Goal: Transaction & Acquisition: Purchase product/service

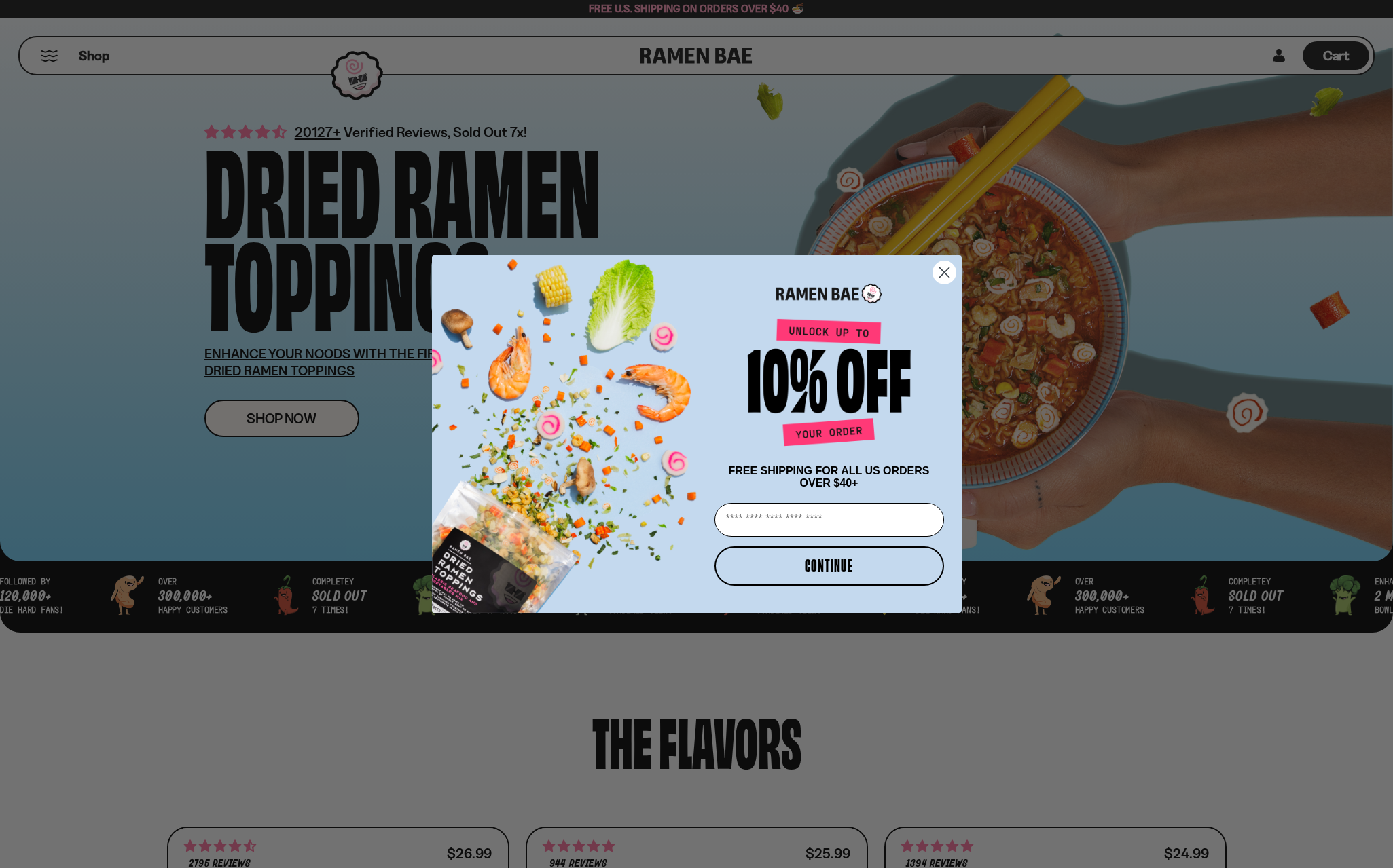
click at [940, 275] on circle "Close dialog" at bounding box center [944, 272] width 23 height 23
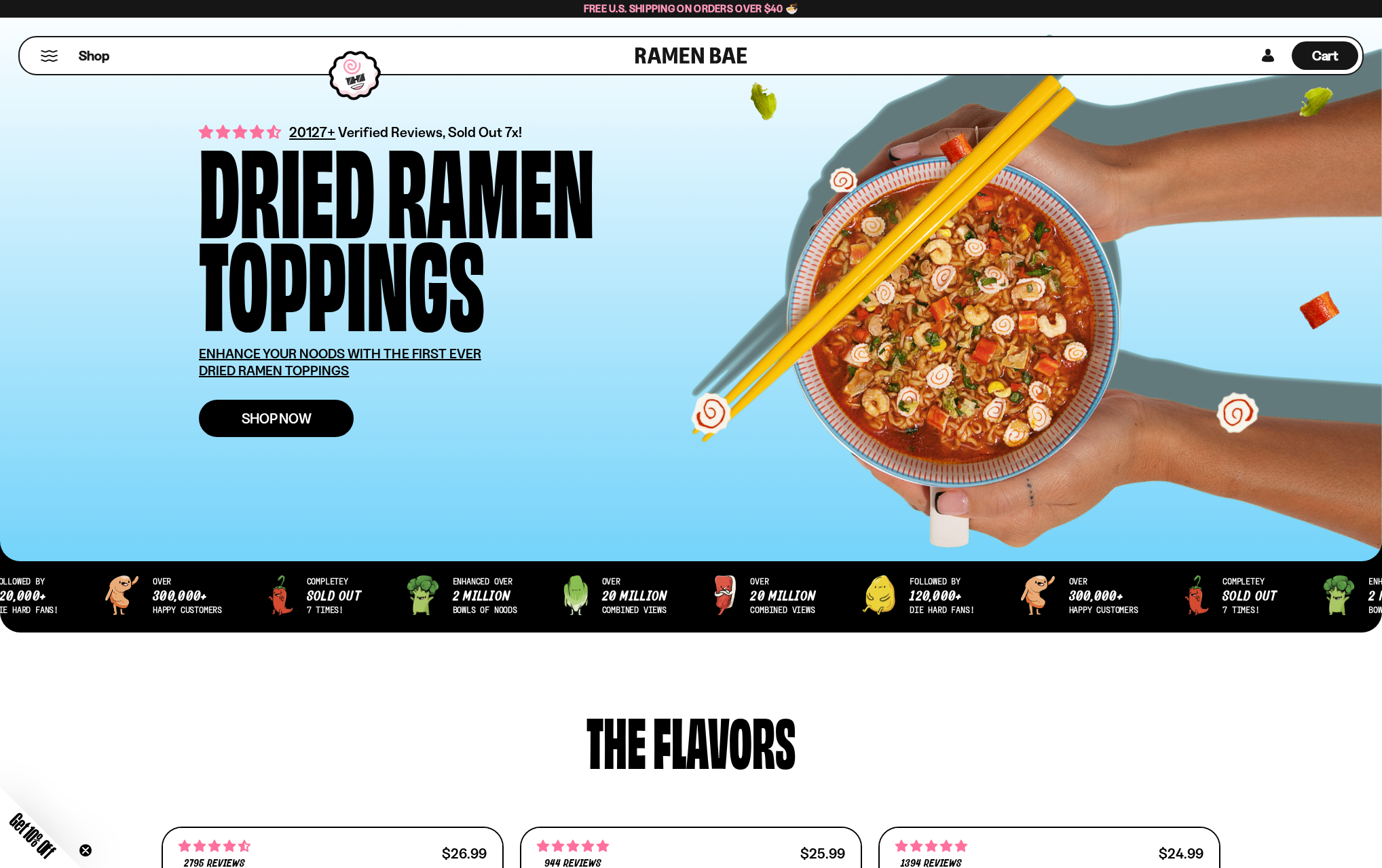
click at [317, 414] on link "Shop Now" at bounding box center [276, 418] width 155 height 38
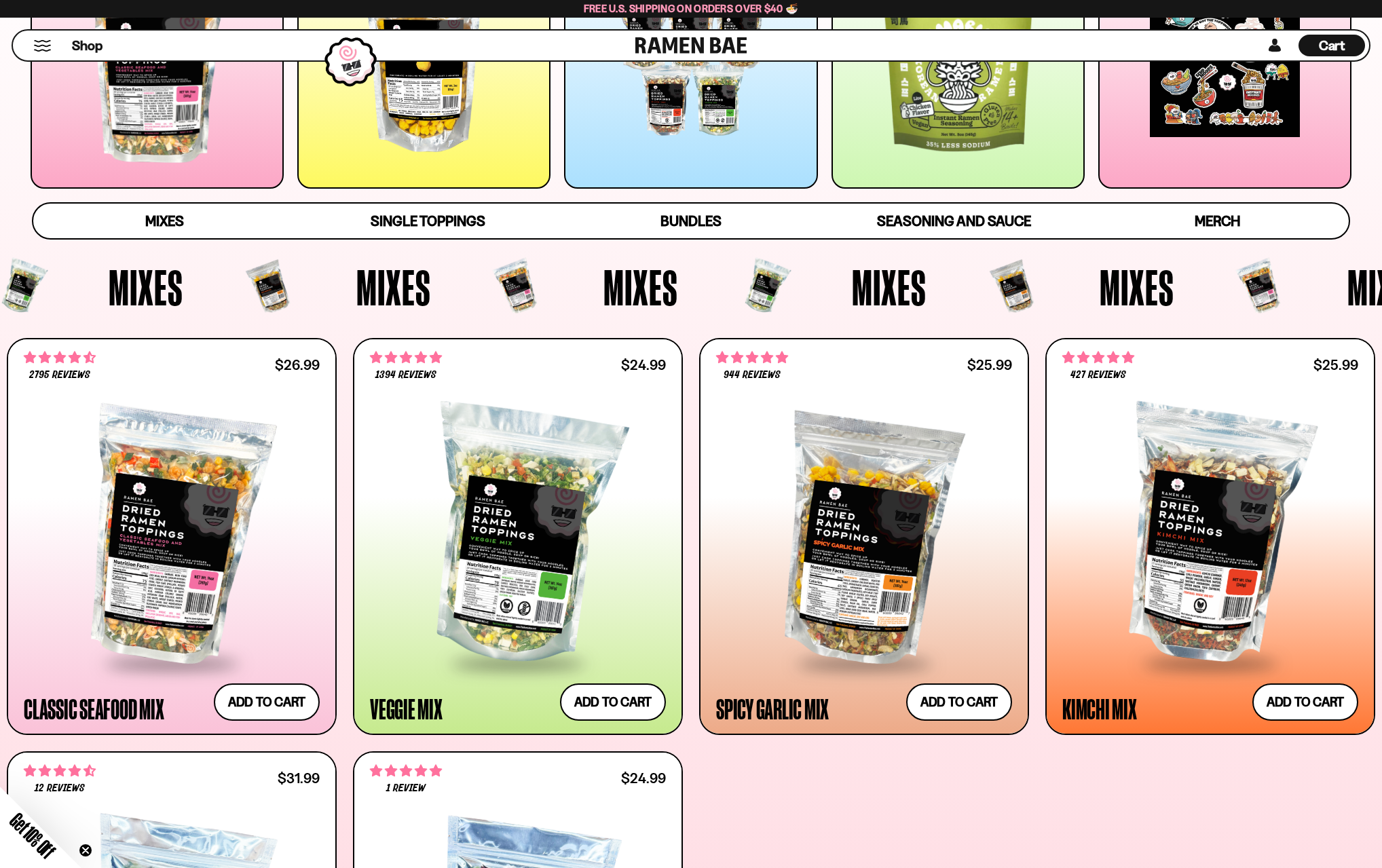
scroll to position [315, 0]
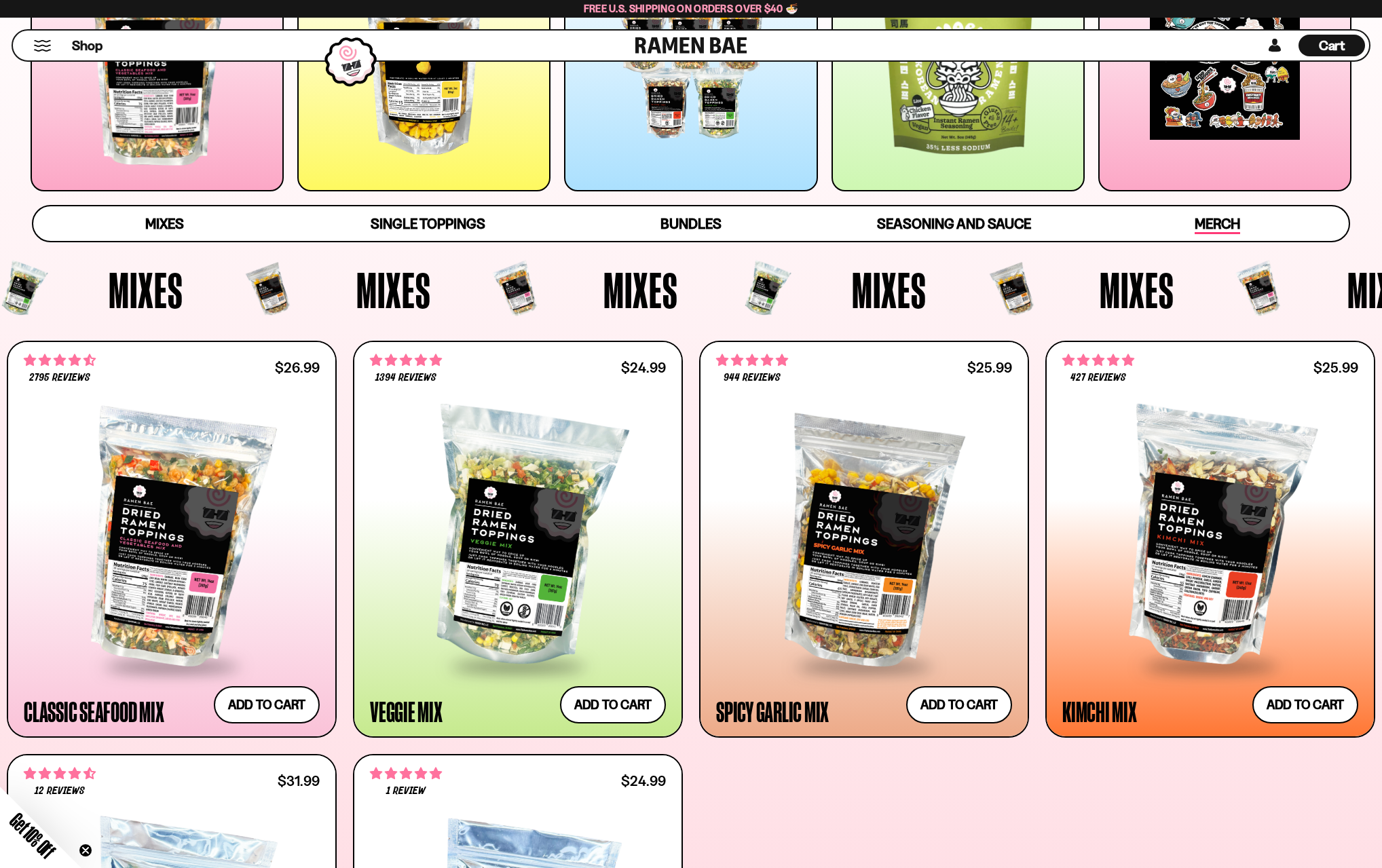
click at [1221, 229] on span "Merch" at bounding box center [1217, 225] width 46 height 19
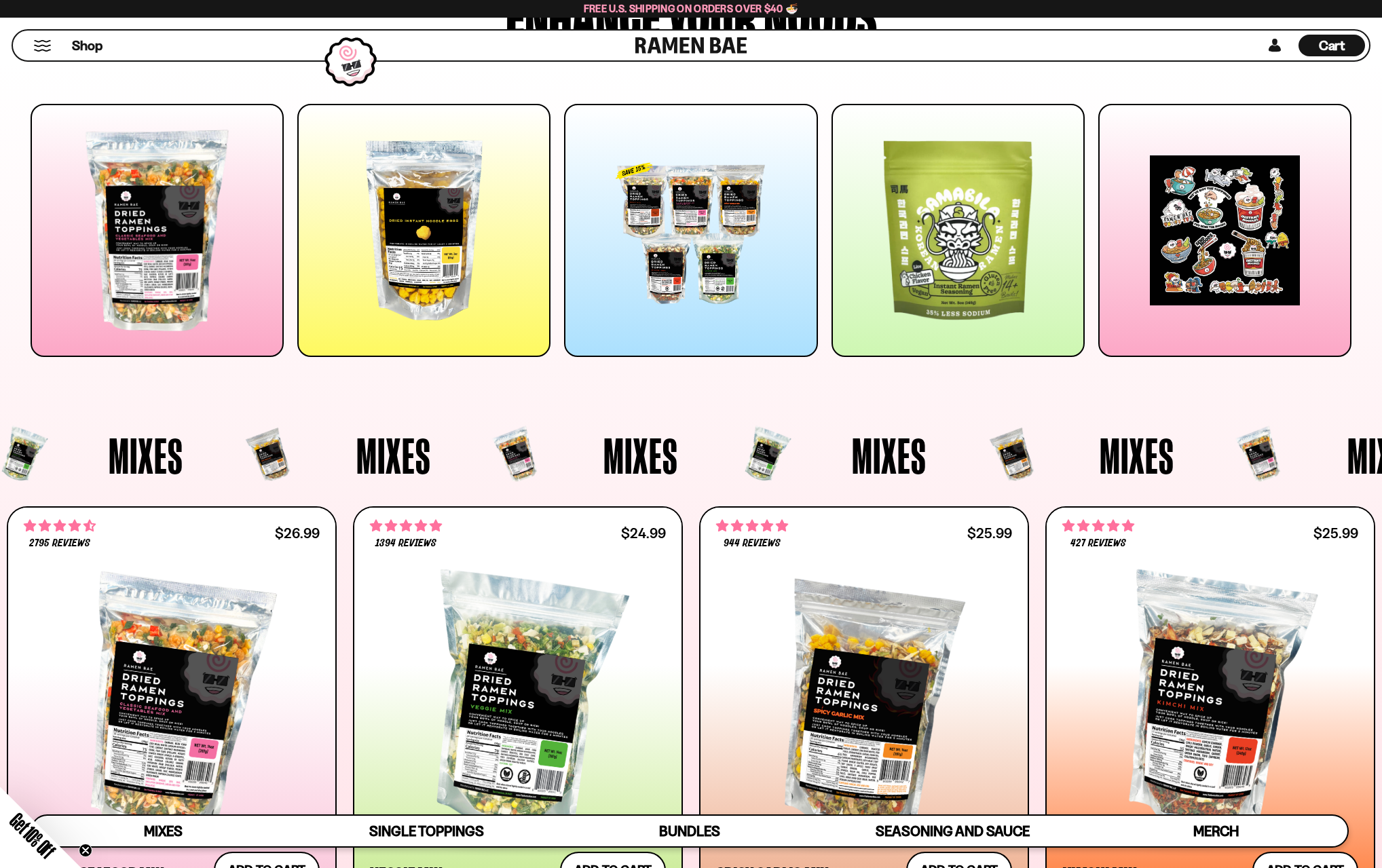
scroll to position [0, 0]
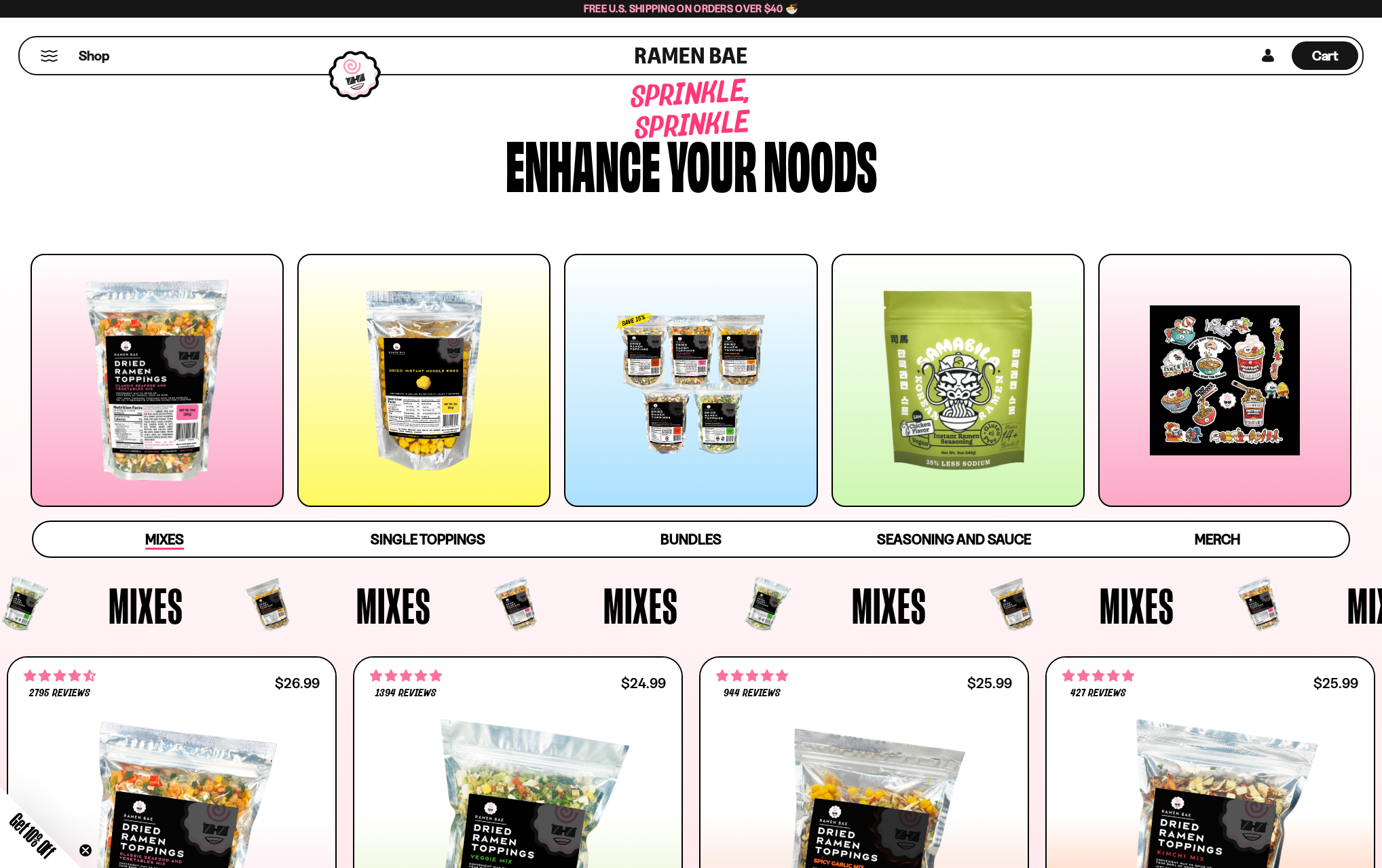
click at [167, 544] on span "Mixes" at bounding box center [165, 540] width 39 height 19
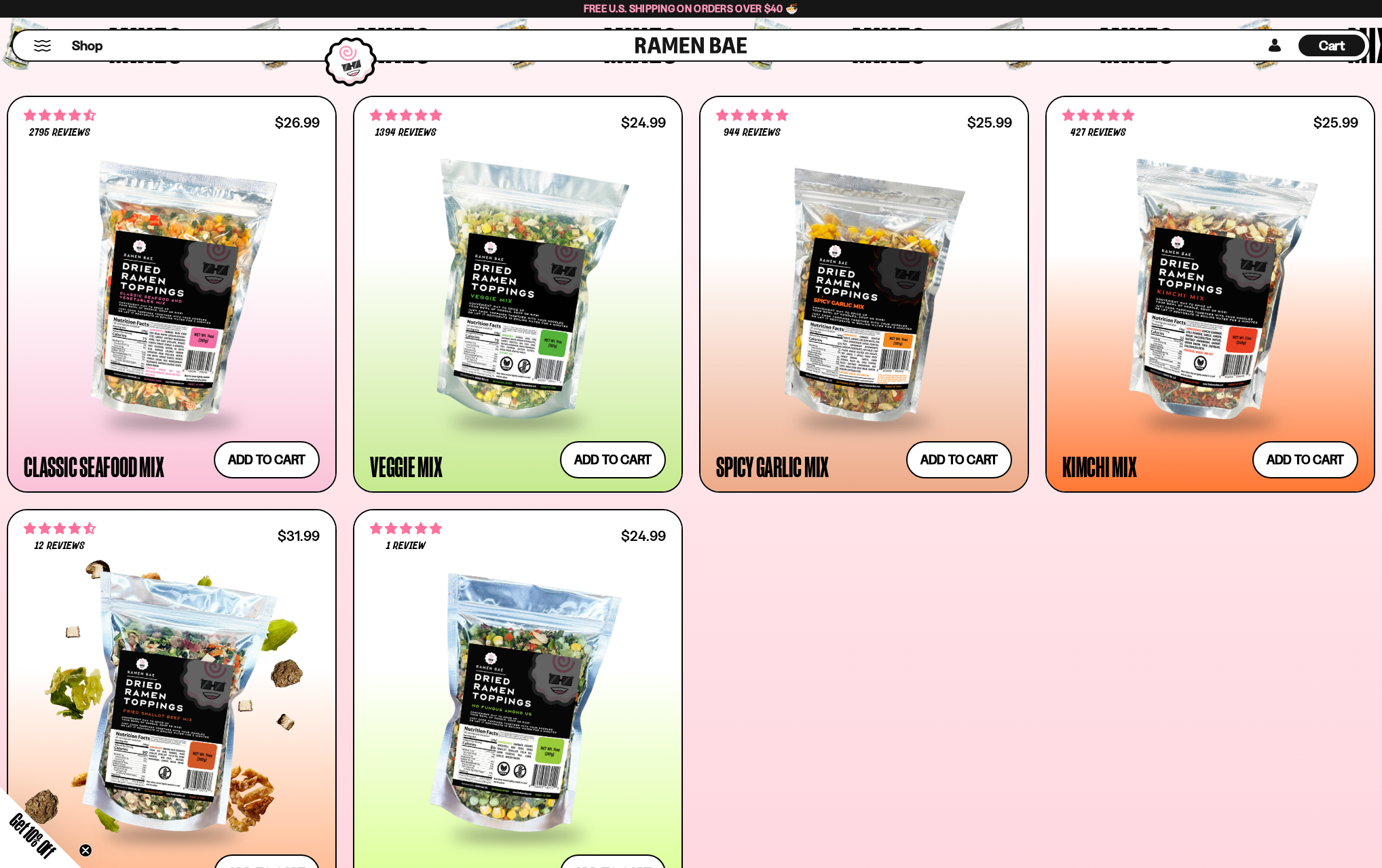
scroll to position [643, 0]
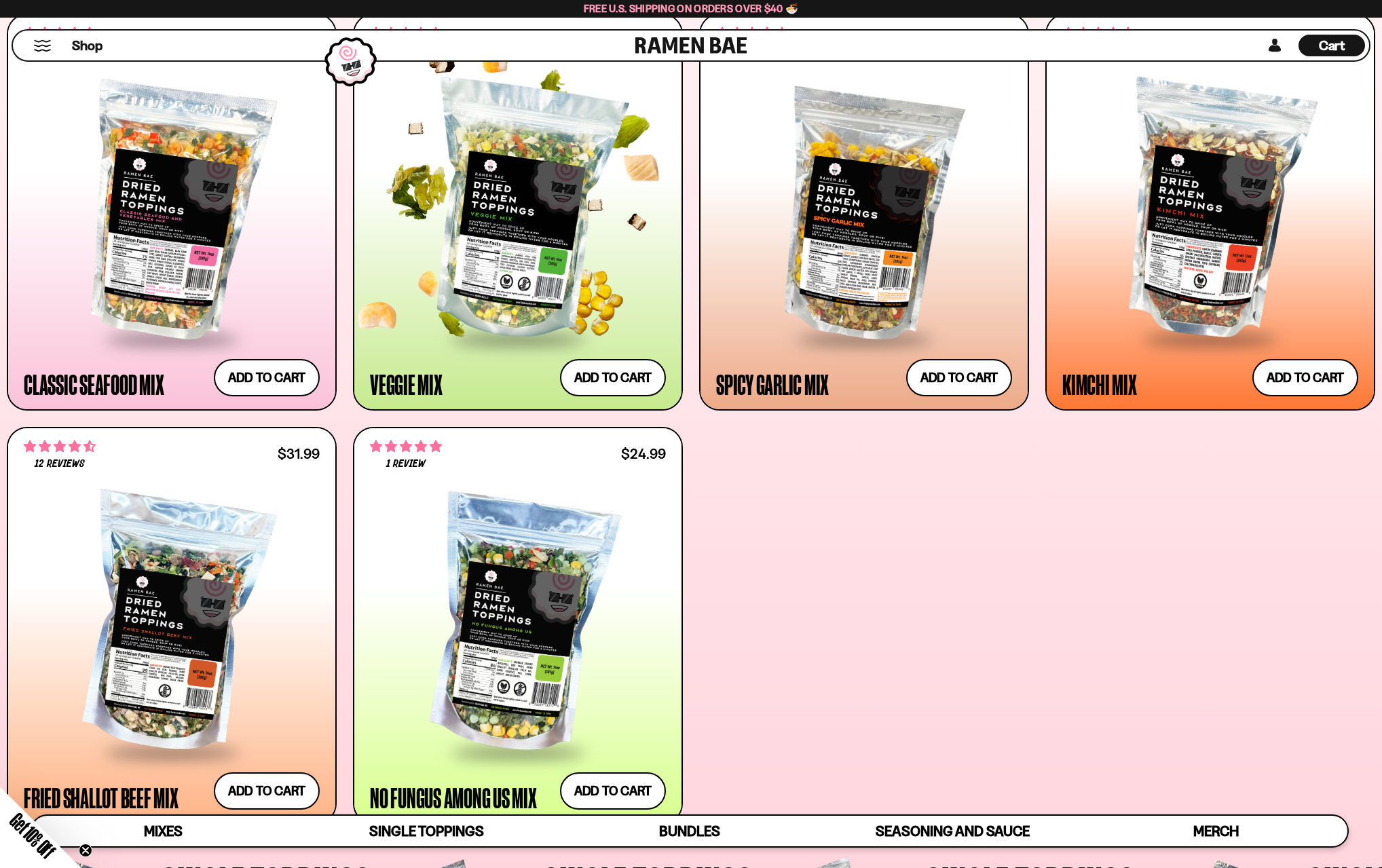
click at [462, 351] on span at bounding box center [518, 340] width 166 height 47
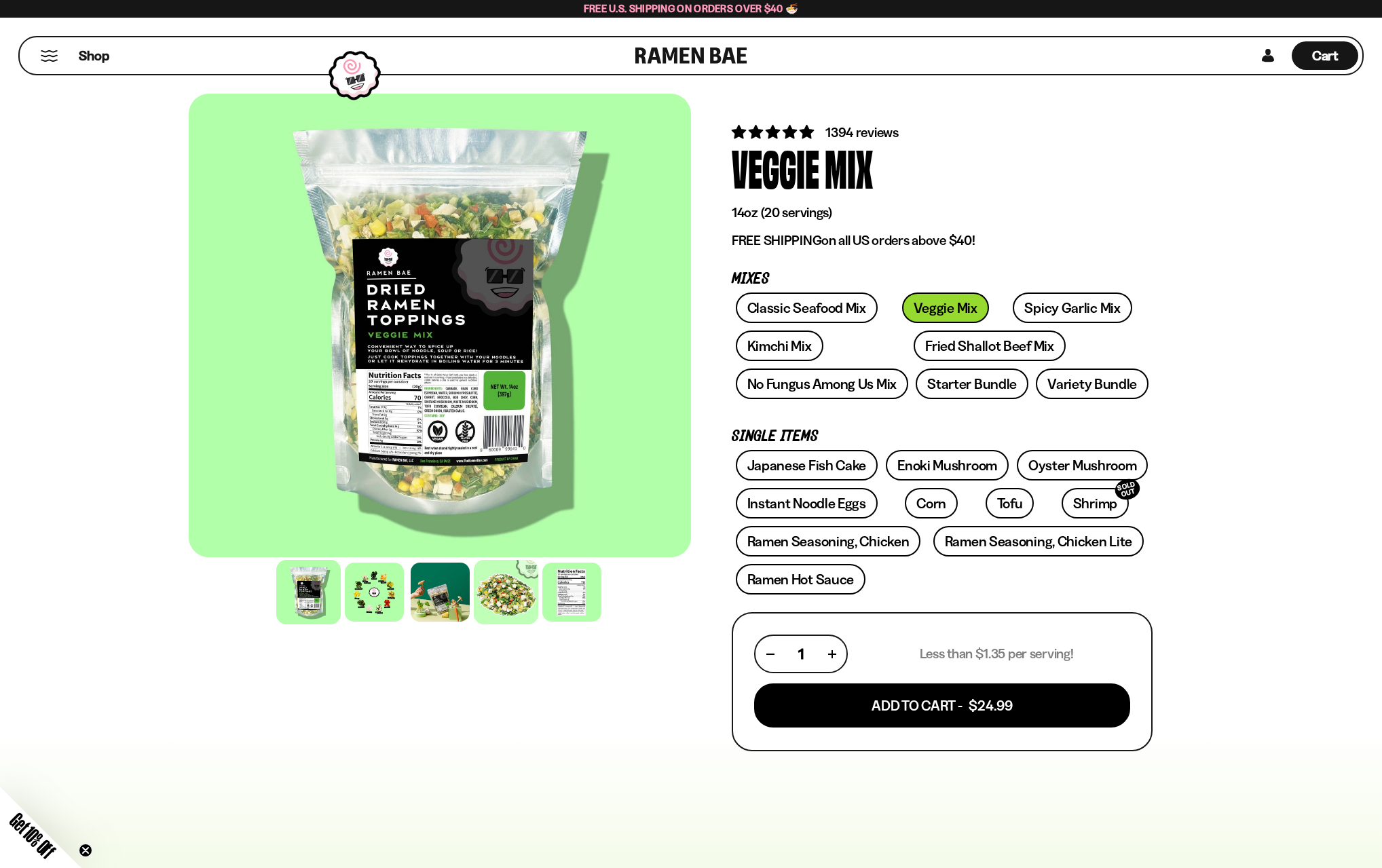
click at [523, 604] on div at bounding box center [506, 592] width 65 height 65
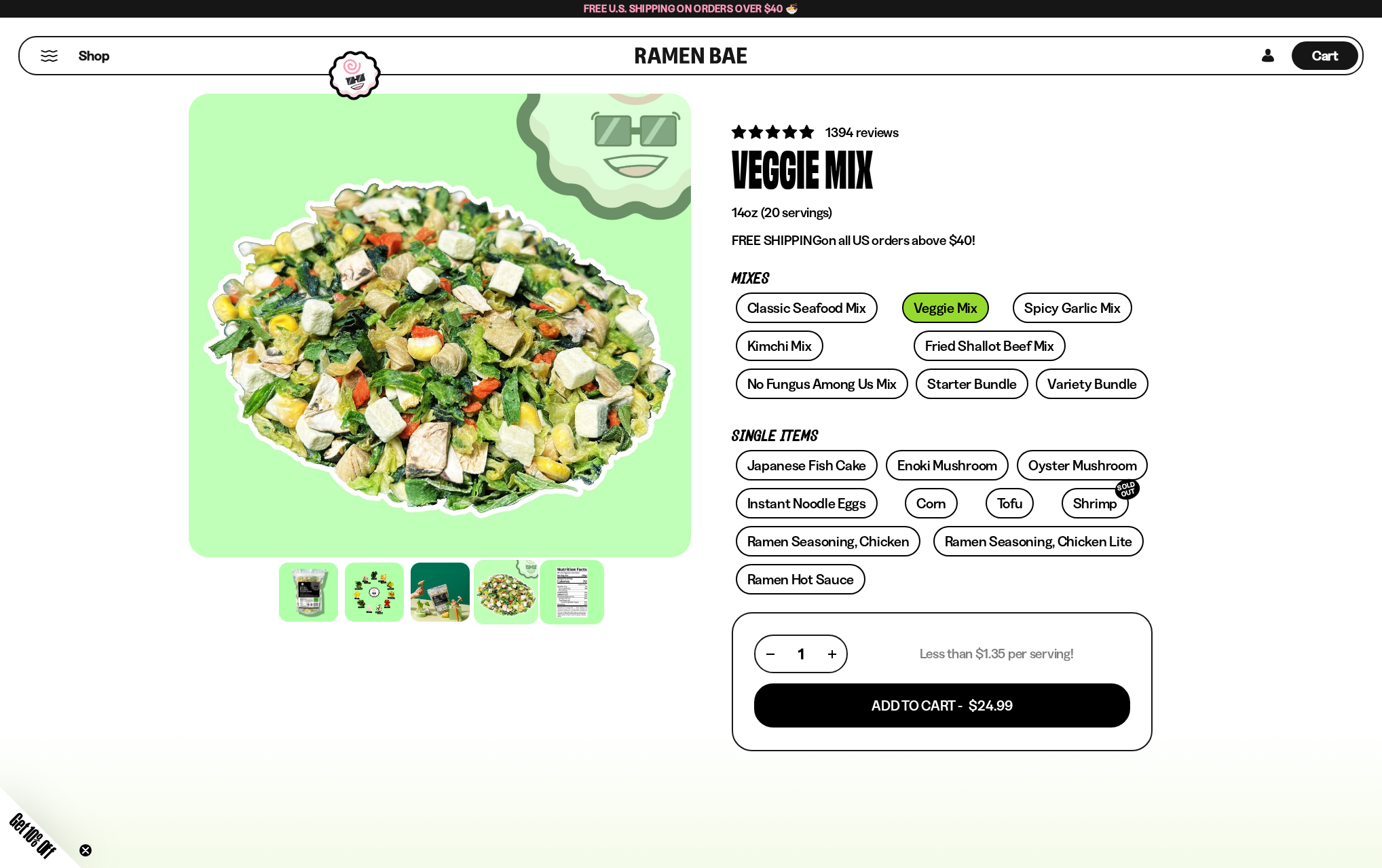
click at [575, 604] on div at bounding box center [572, 592] width 65 height 65
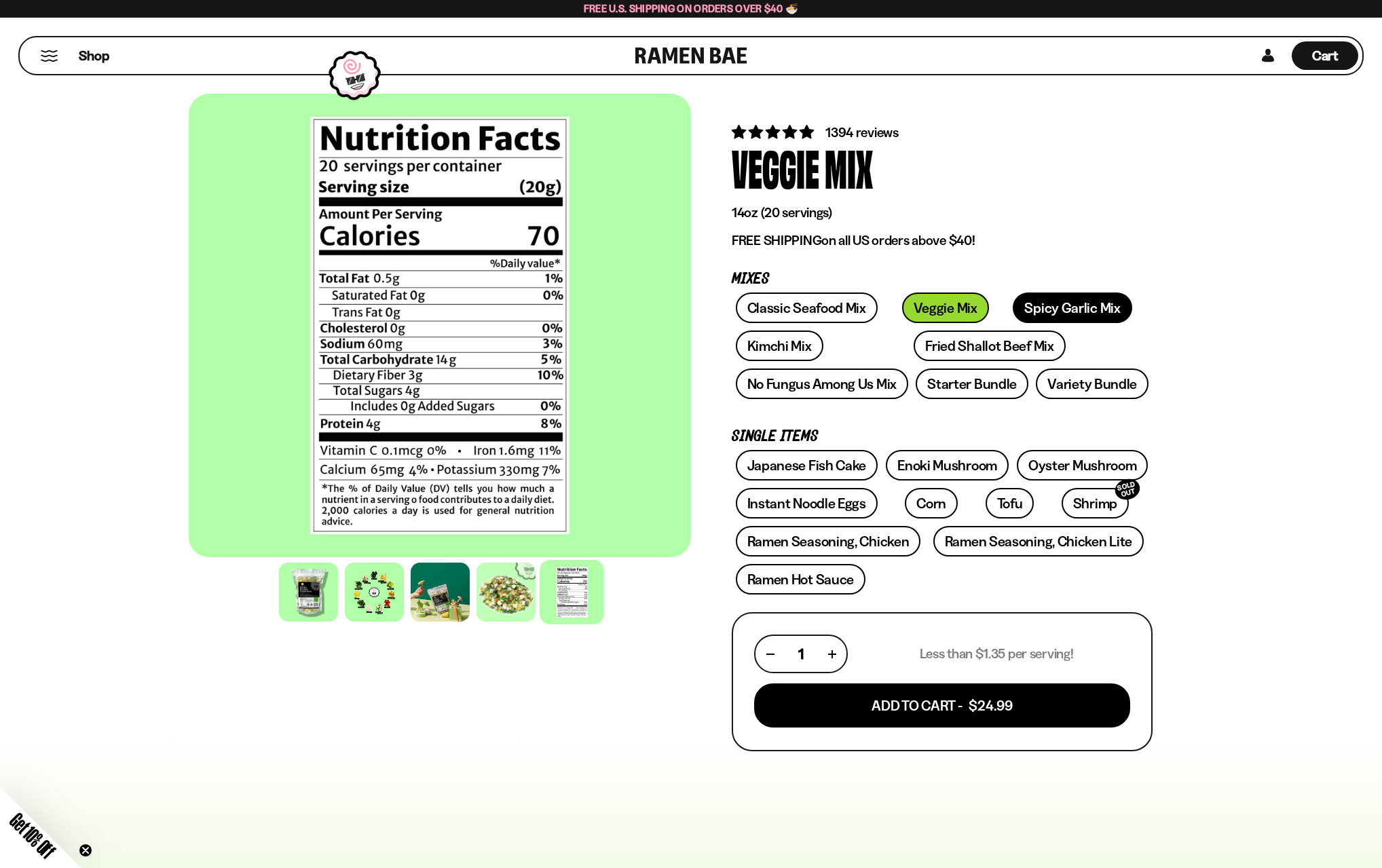
click at [1021, 303] on link "Spicy Garlic Mix" at bounding box center [1072, 307] width 119 height 31
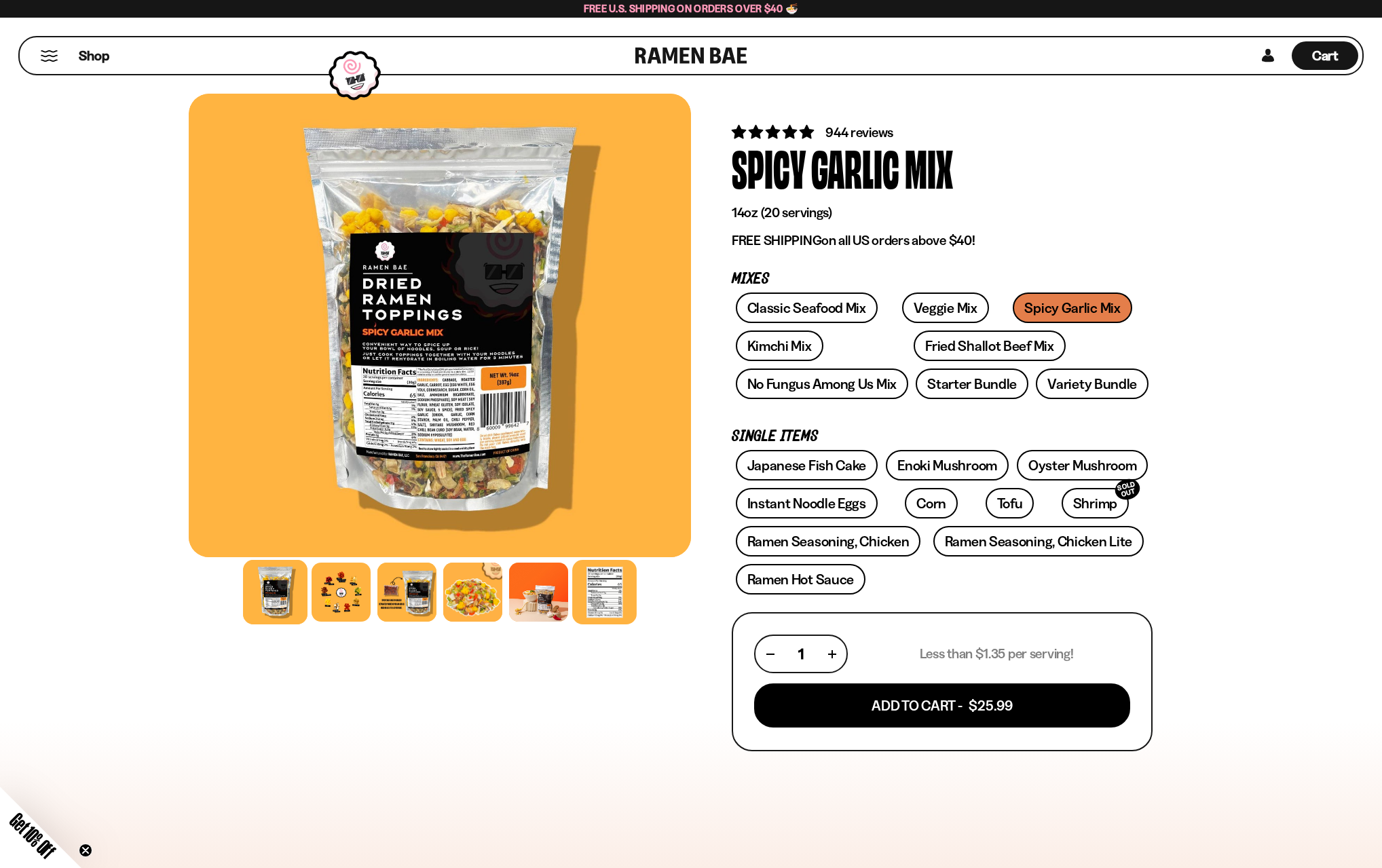
click at [606, 575] on div at bounding box center [604, 592] width 65 height 65
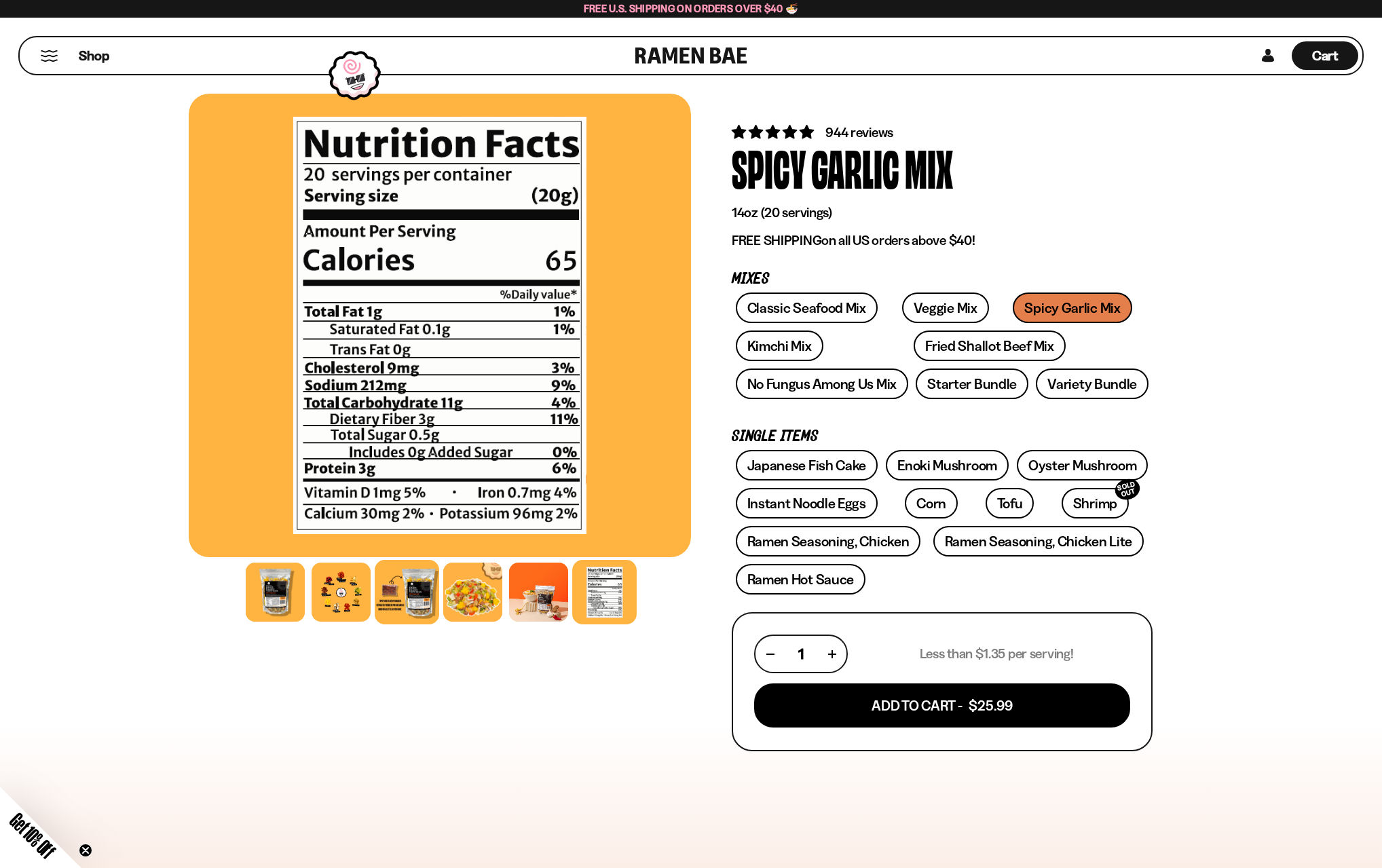
click at [424, 602] on div at bounding box center [407, 592] width 65 height 65
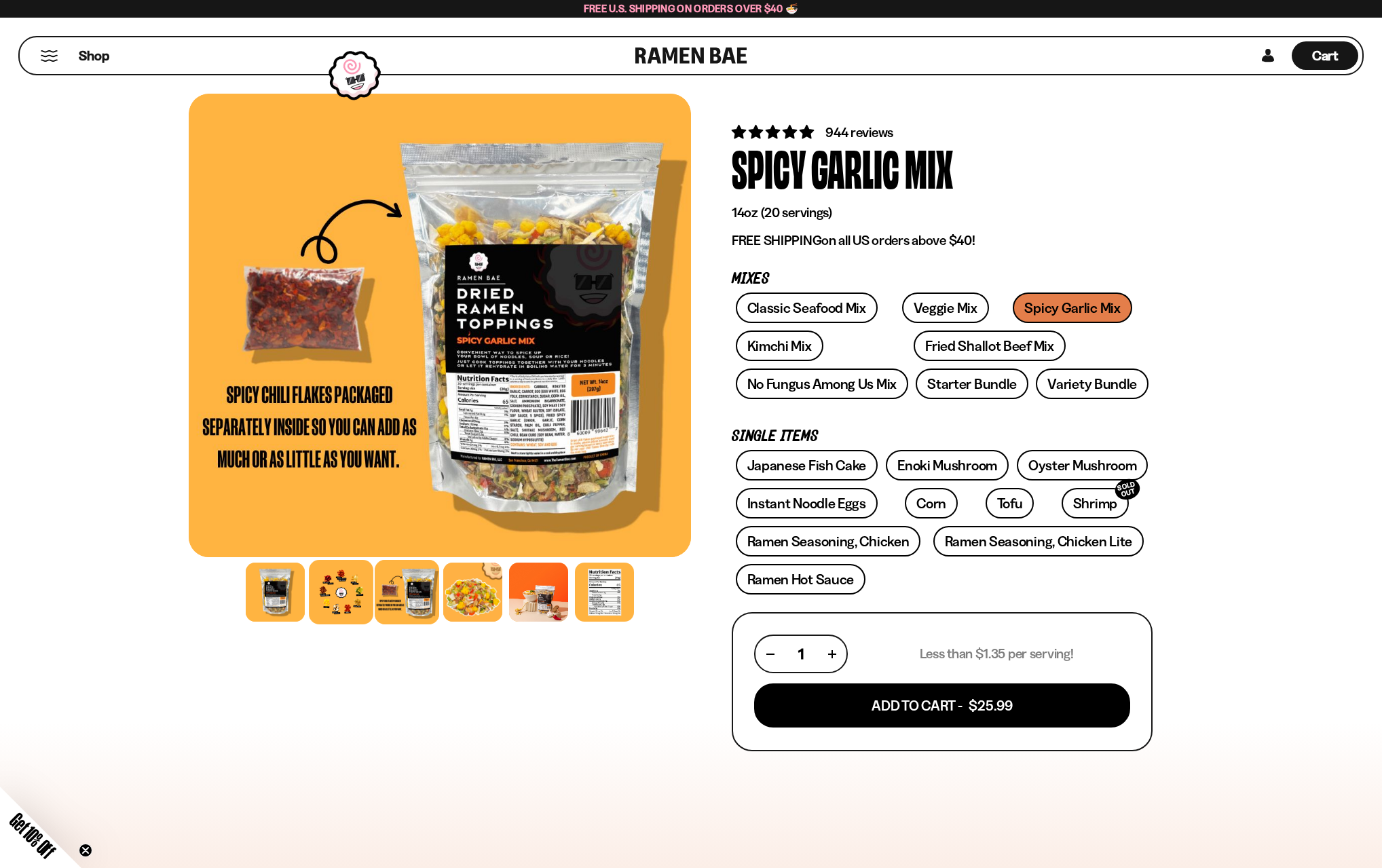
click at [345, 603] on div at bounding box center [342, 592] width 65 height 65
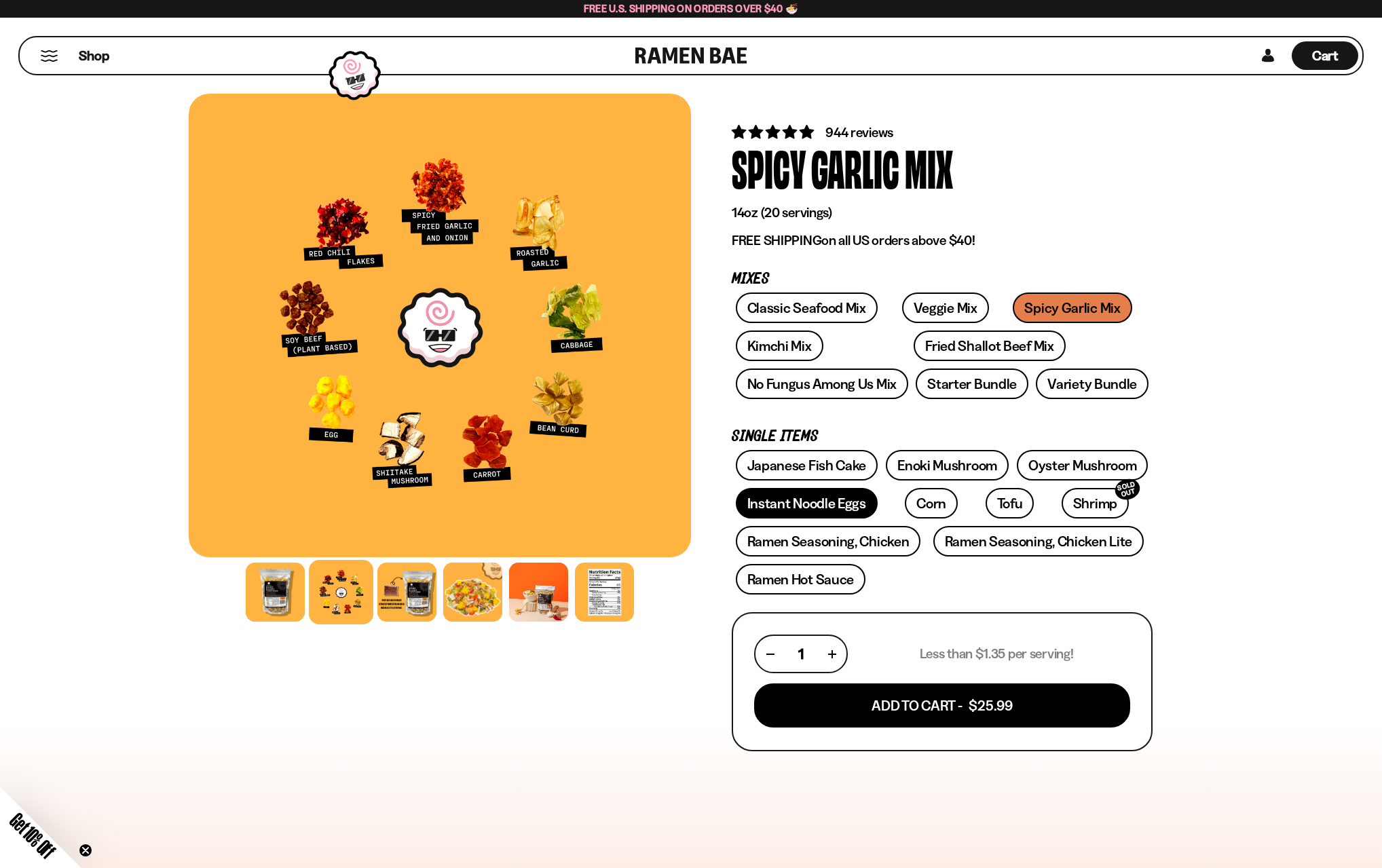
click at [810, 505] on link "Instant Noodle Eggs" at bounding box center [807, 503] width 142 height 31
click at [91, 62] on span "Shop" at bounding box center [94, 55] width 33 height 20
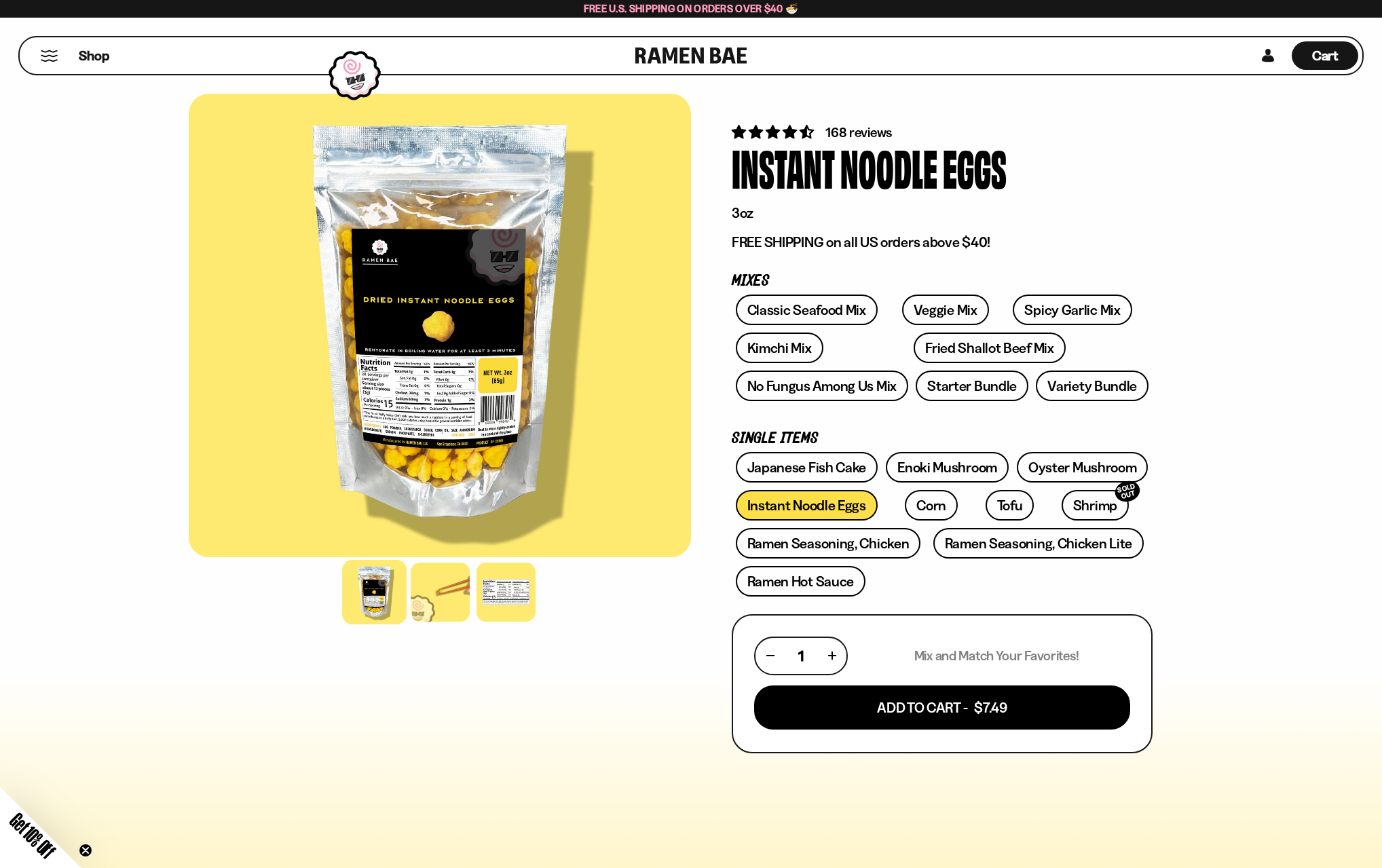
scroll to position [32, 0]
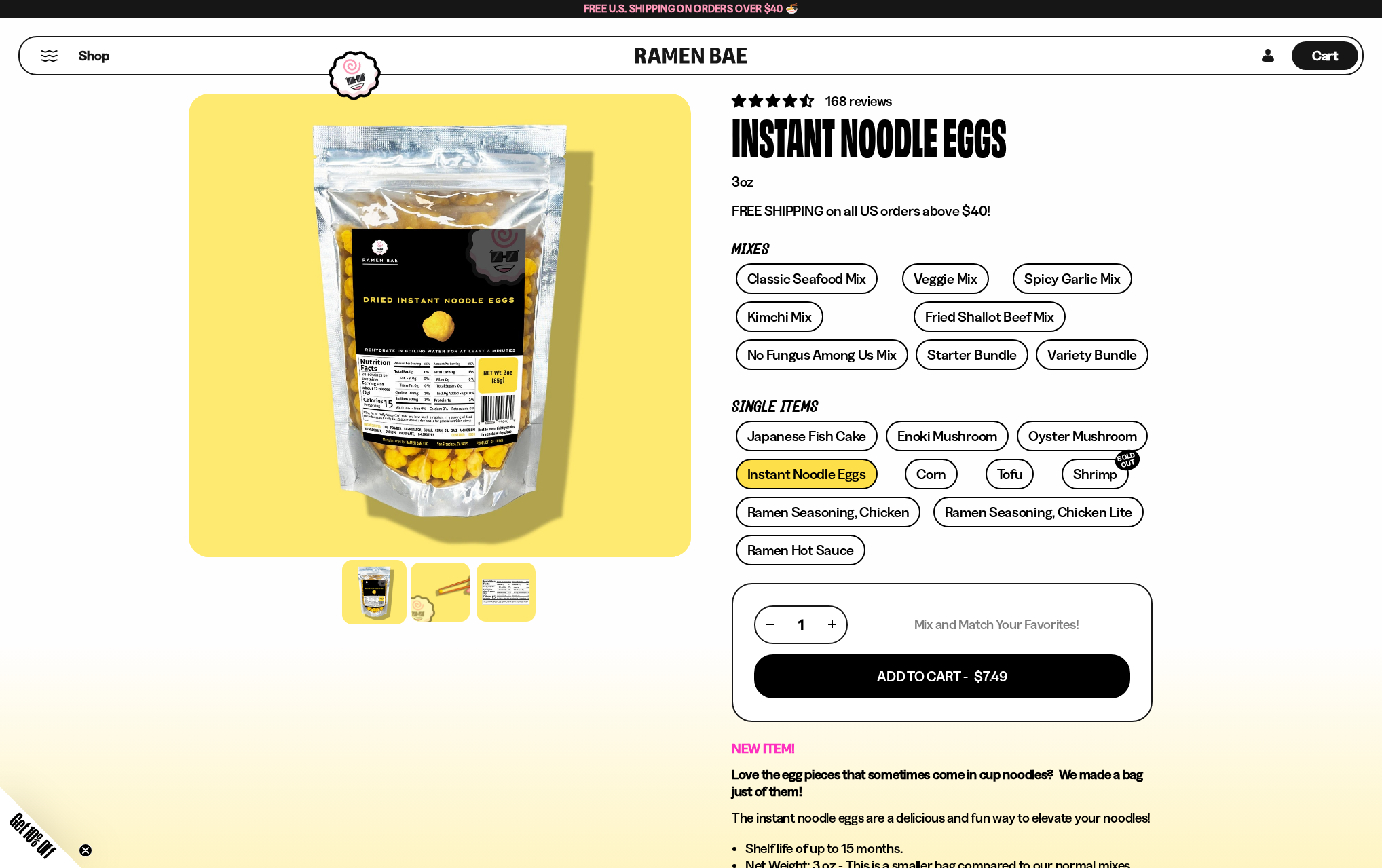
click at [52, 56] on button "Mobile Menu Trigger" at bounding box center [49, 55] width 18 height 11
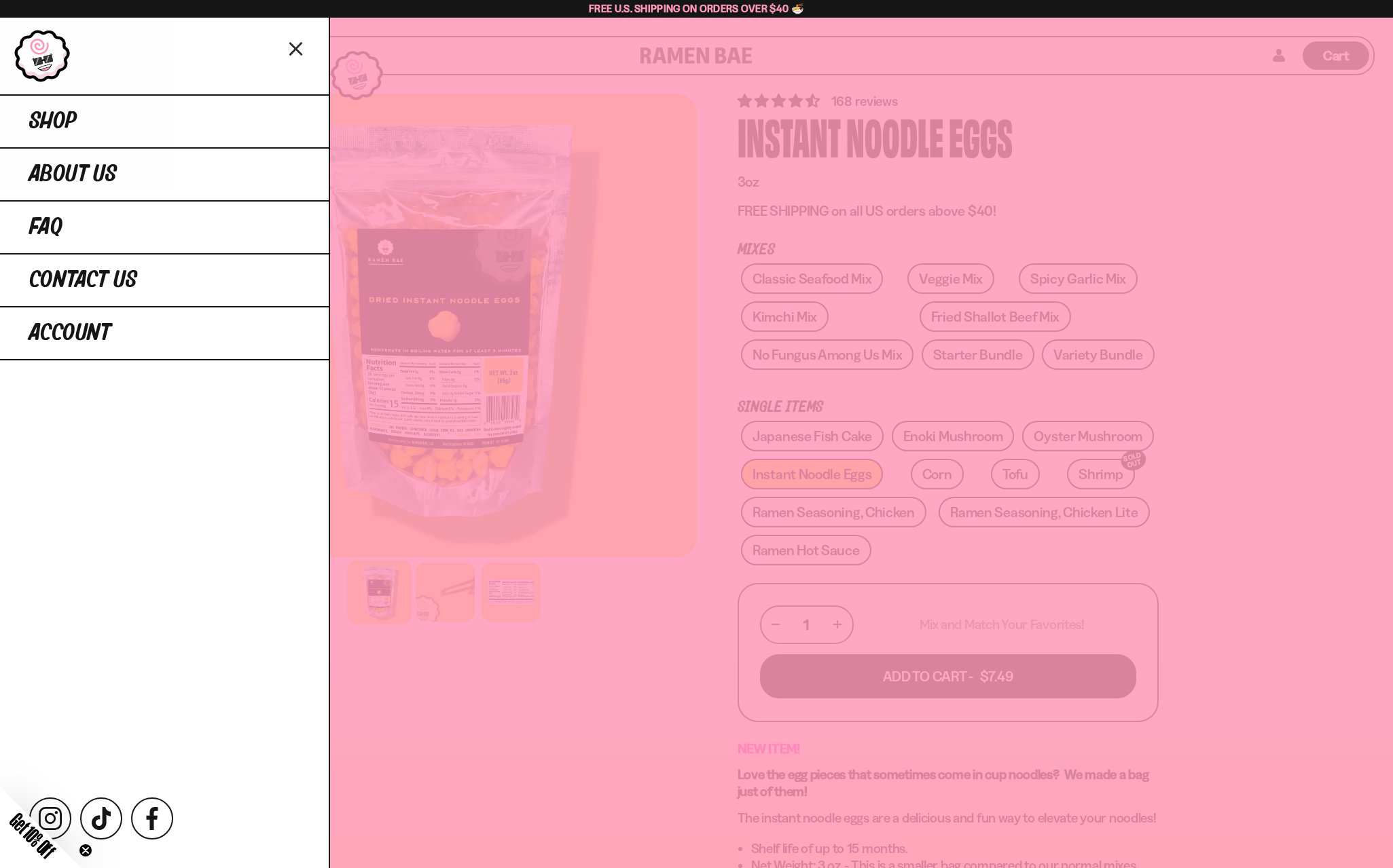
click at [584, 134] on div at bounding box center [696, 434] width 1393 height 868
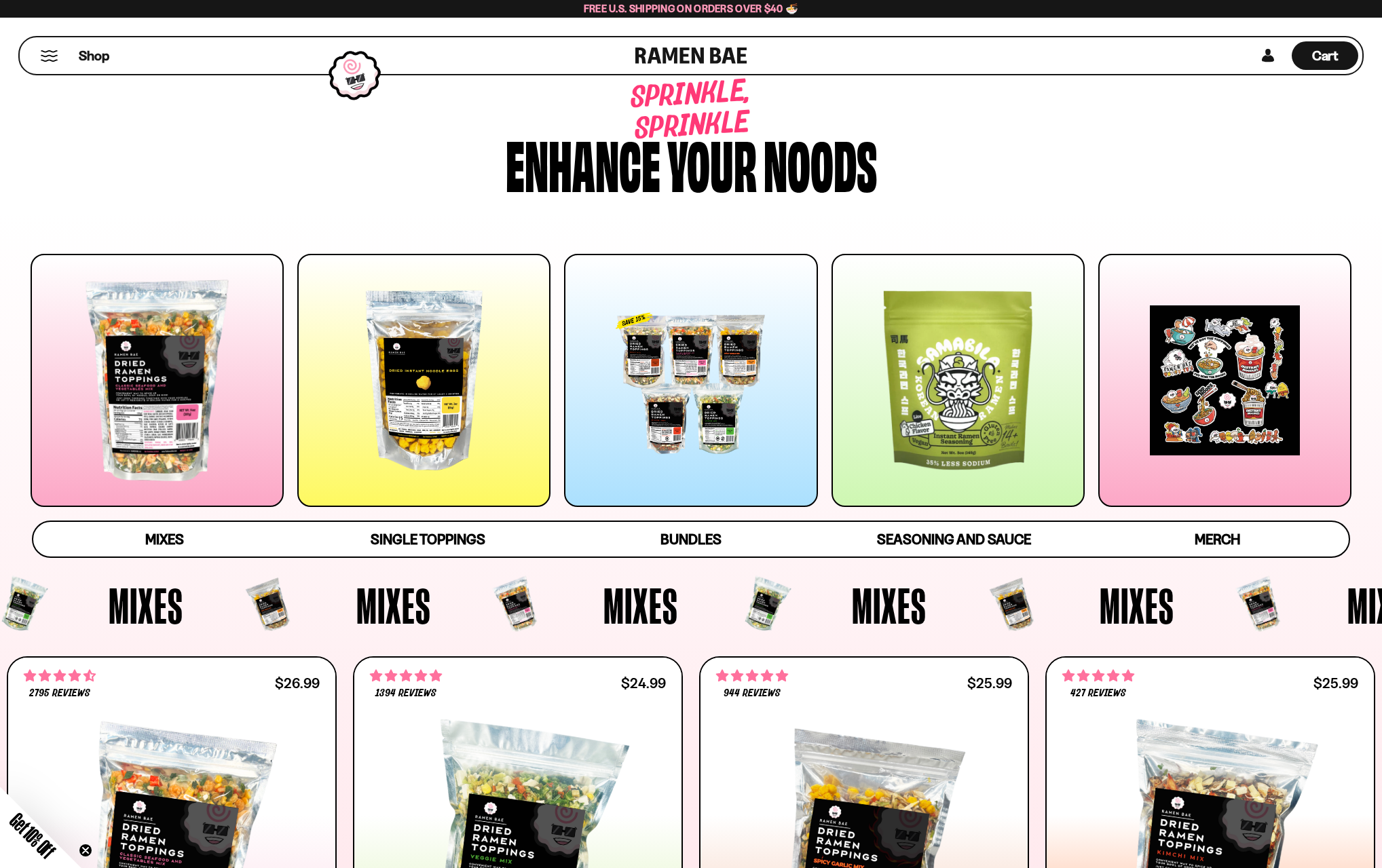
click at [654, 393] on div at bounding box center [690, 380] width 253 height 253
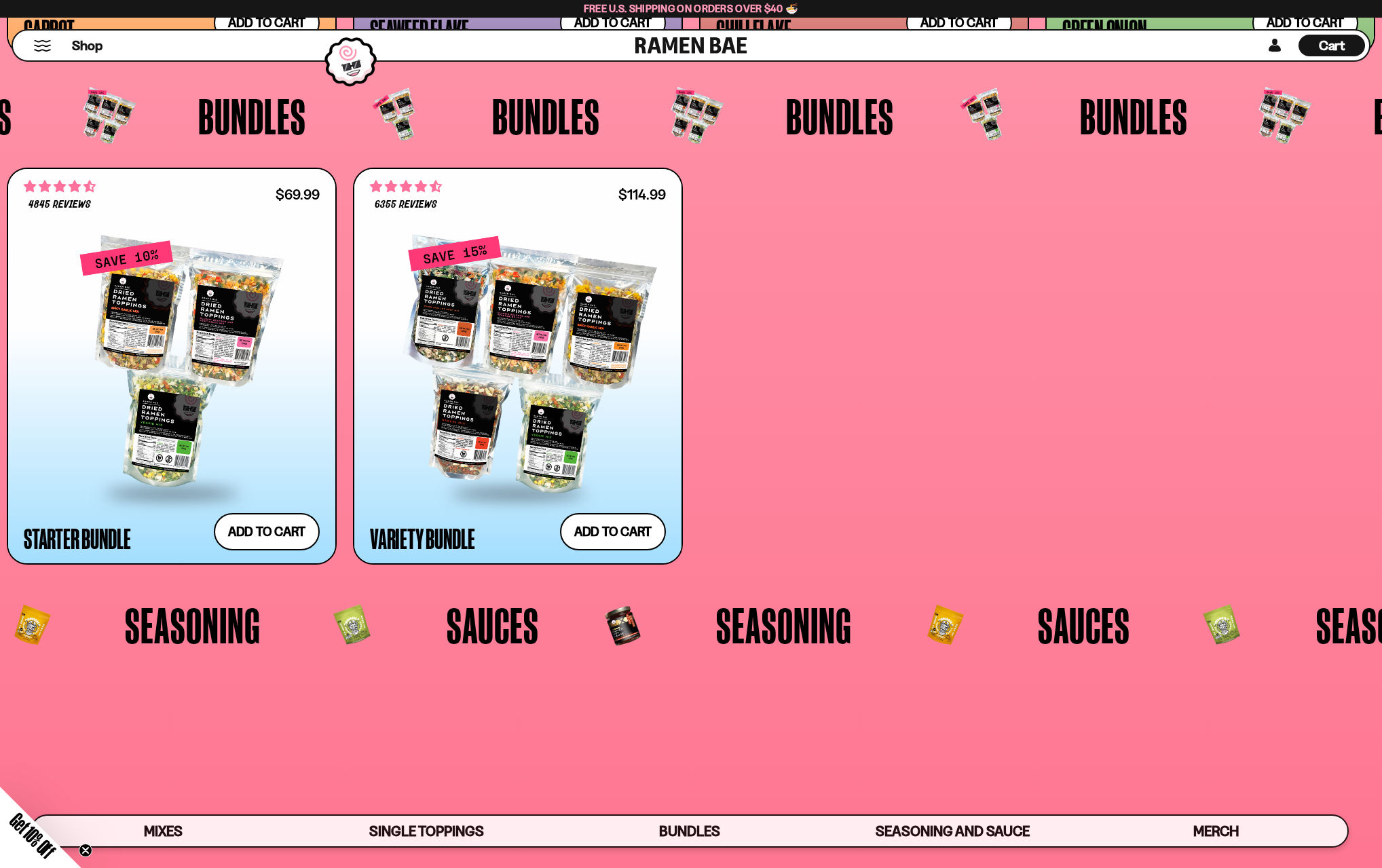
scroll to position [3728, 0]
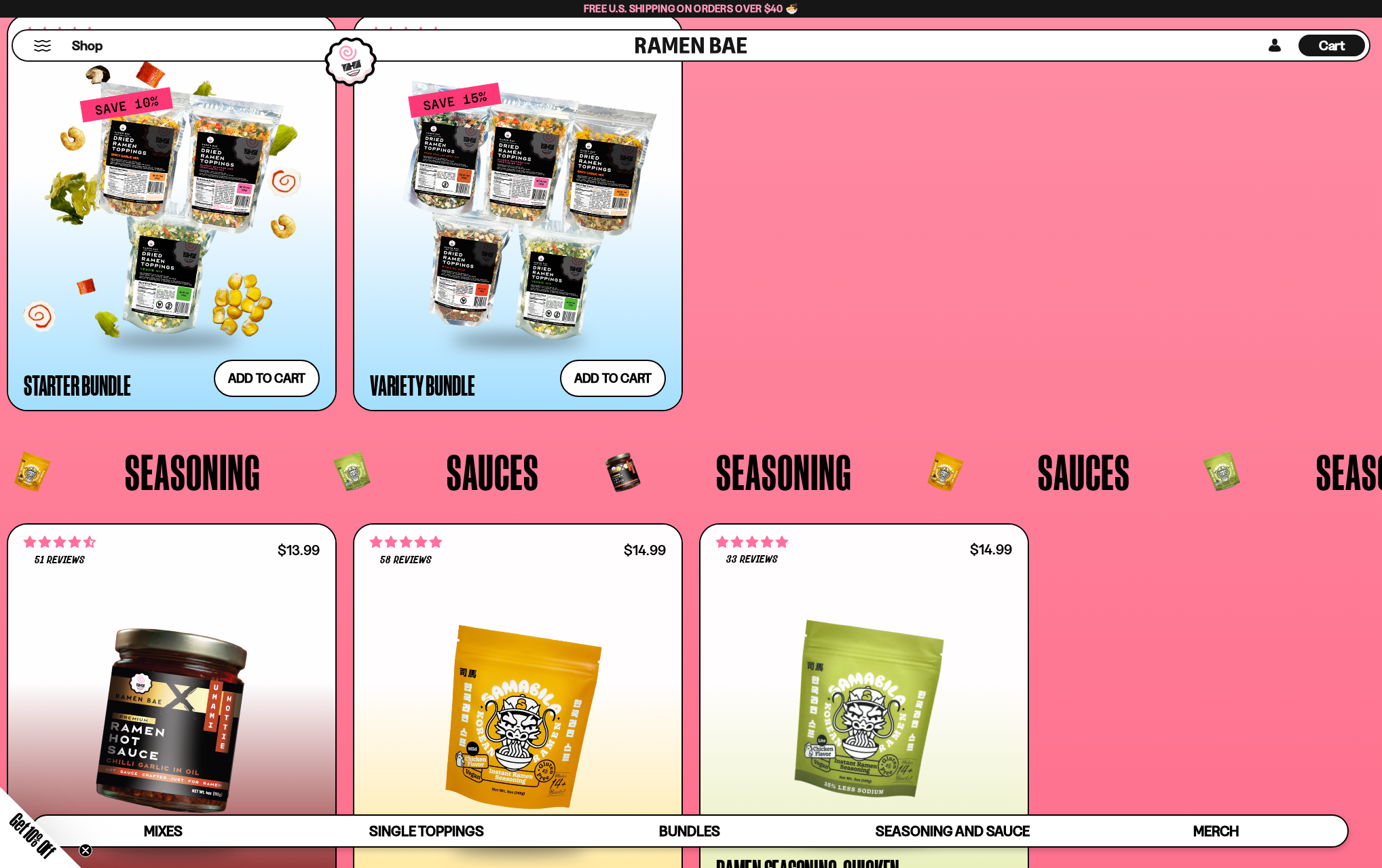
click at [173, 307] on div at bounding box center [172, 211] width 296 height 251
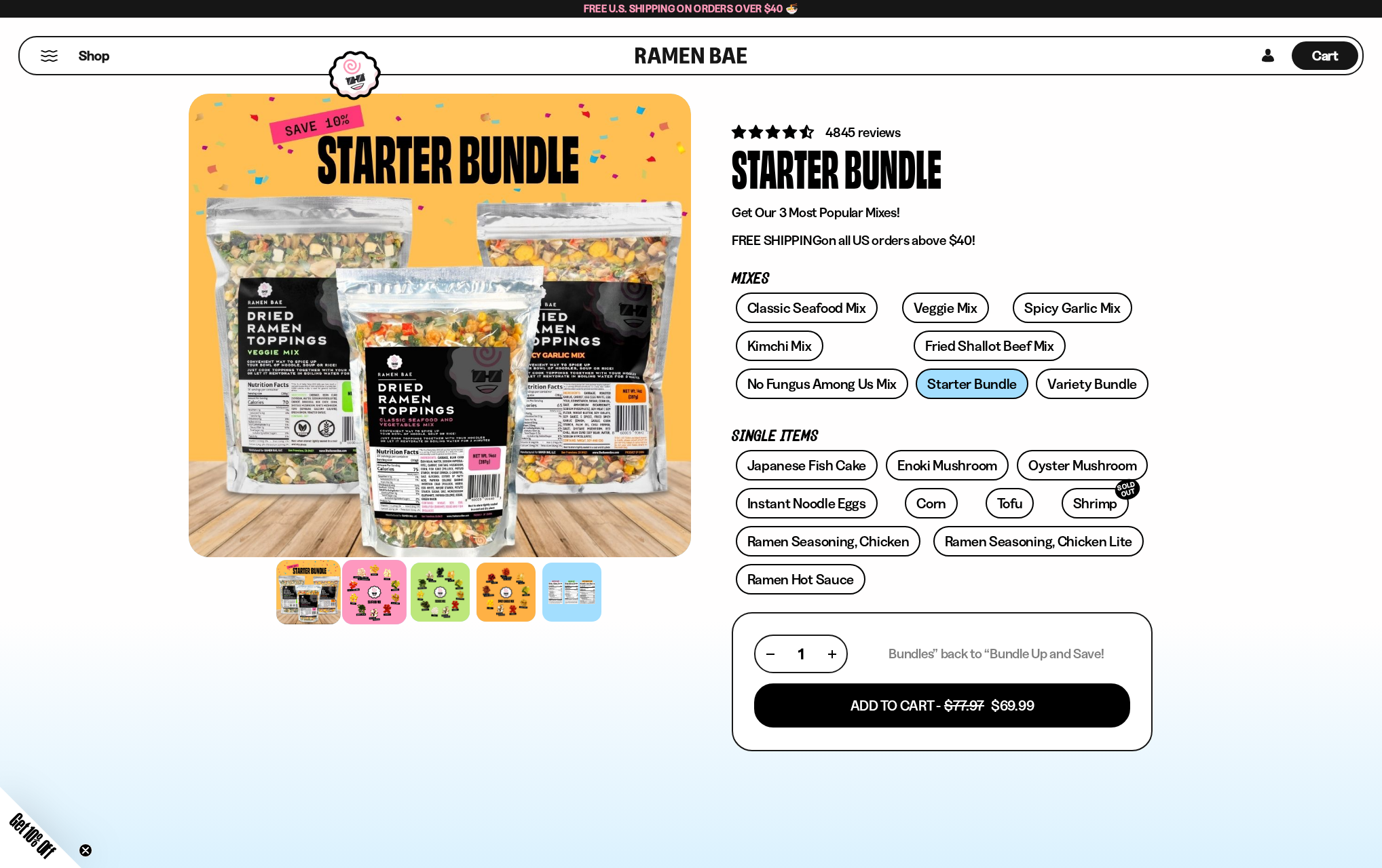
click at [391, 608] on div at bounding box center [375, 592] width 65 height 65
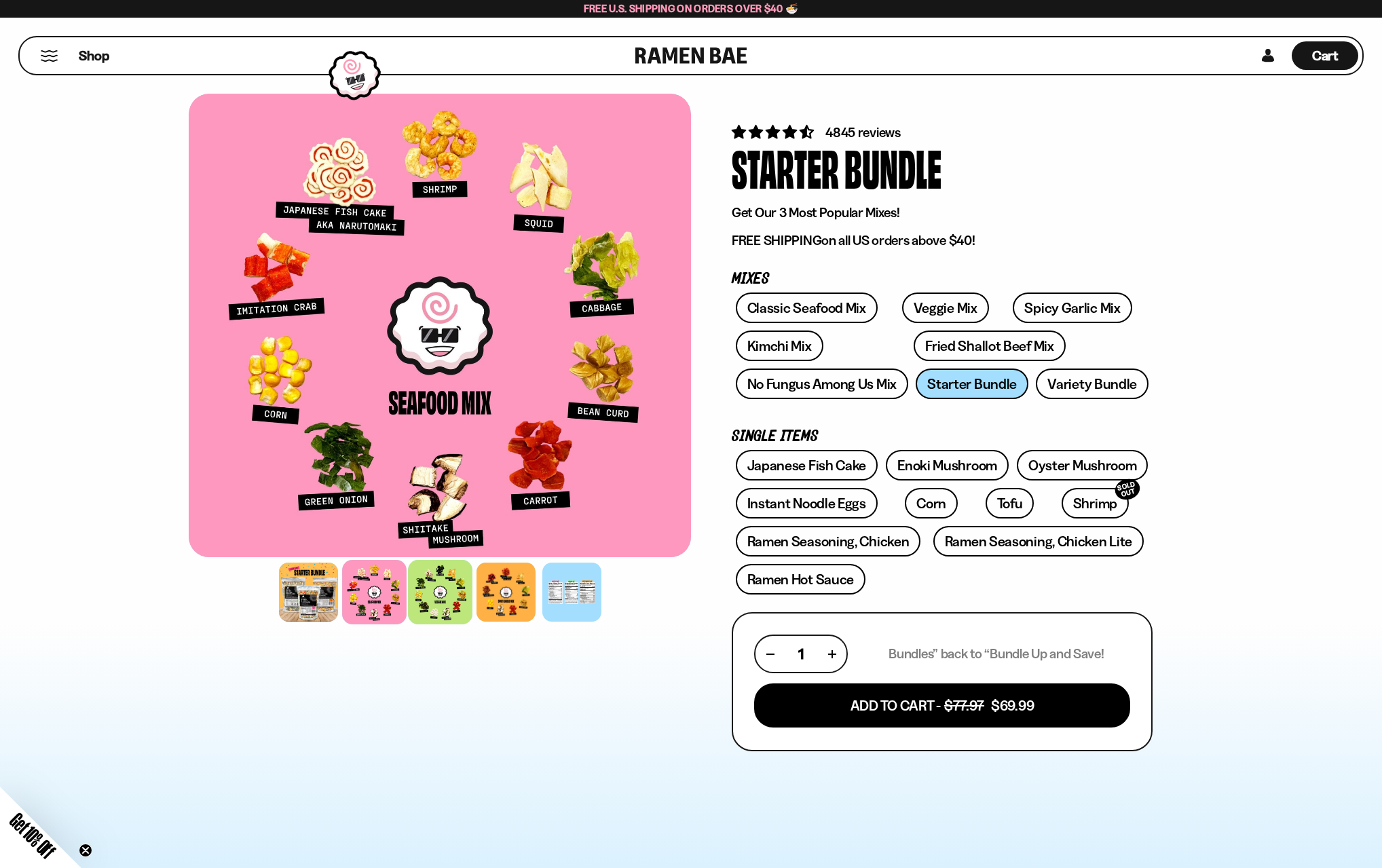
click at [430, 599] on div at bounding box center [441, 592] width 65 height 65
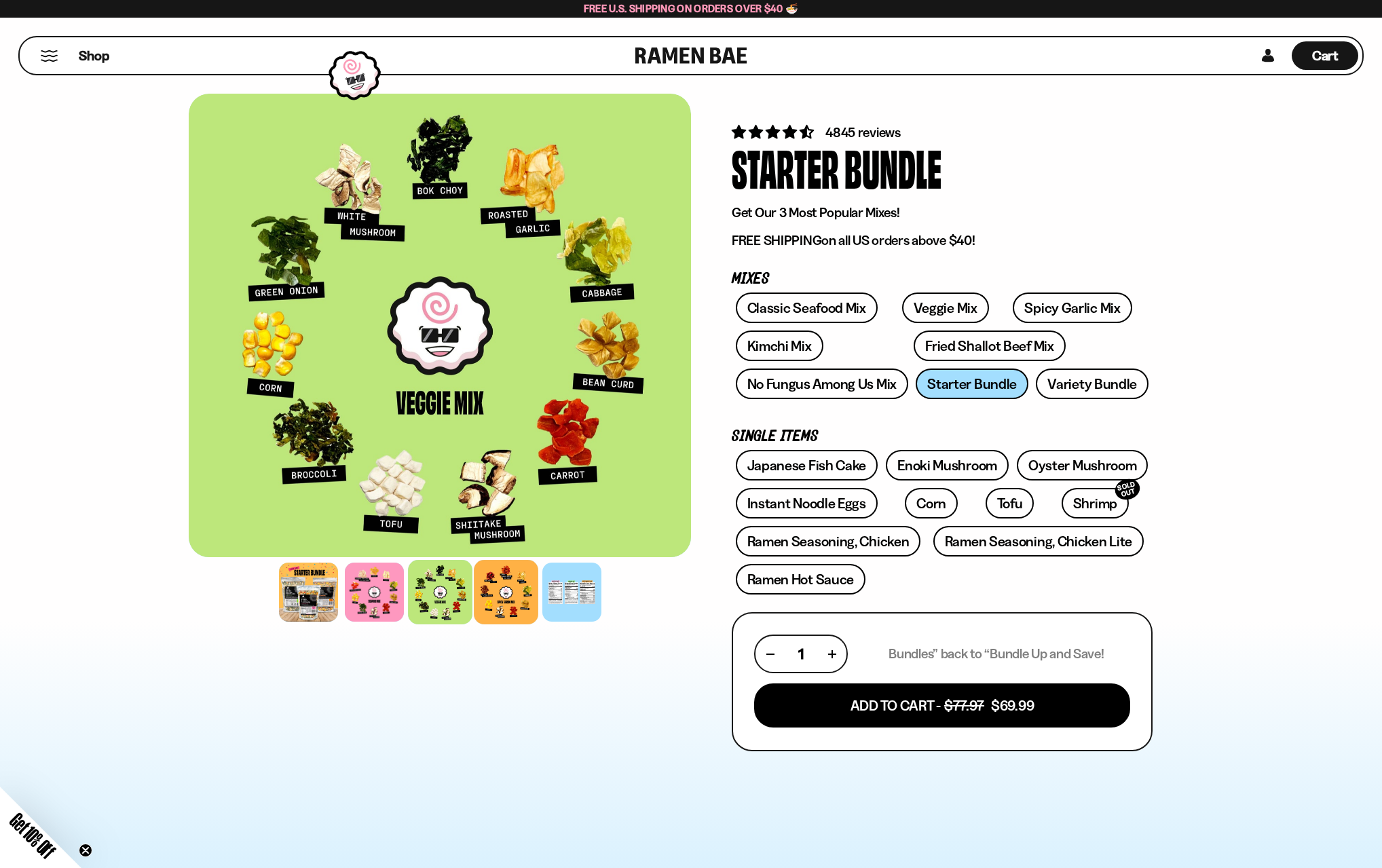
click at [478, 605] on div at bounding box center [506, 592] width 65 height 65
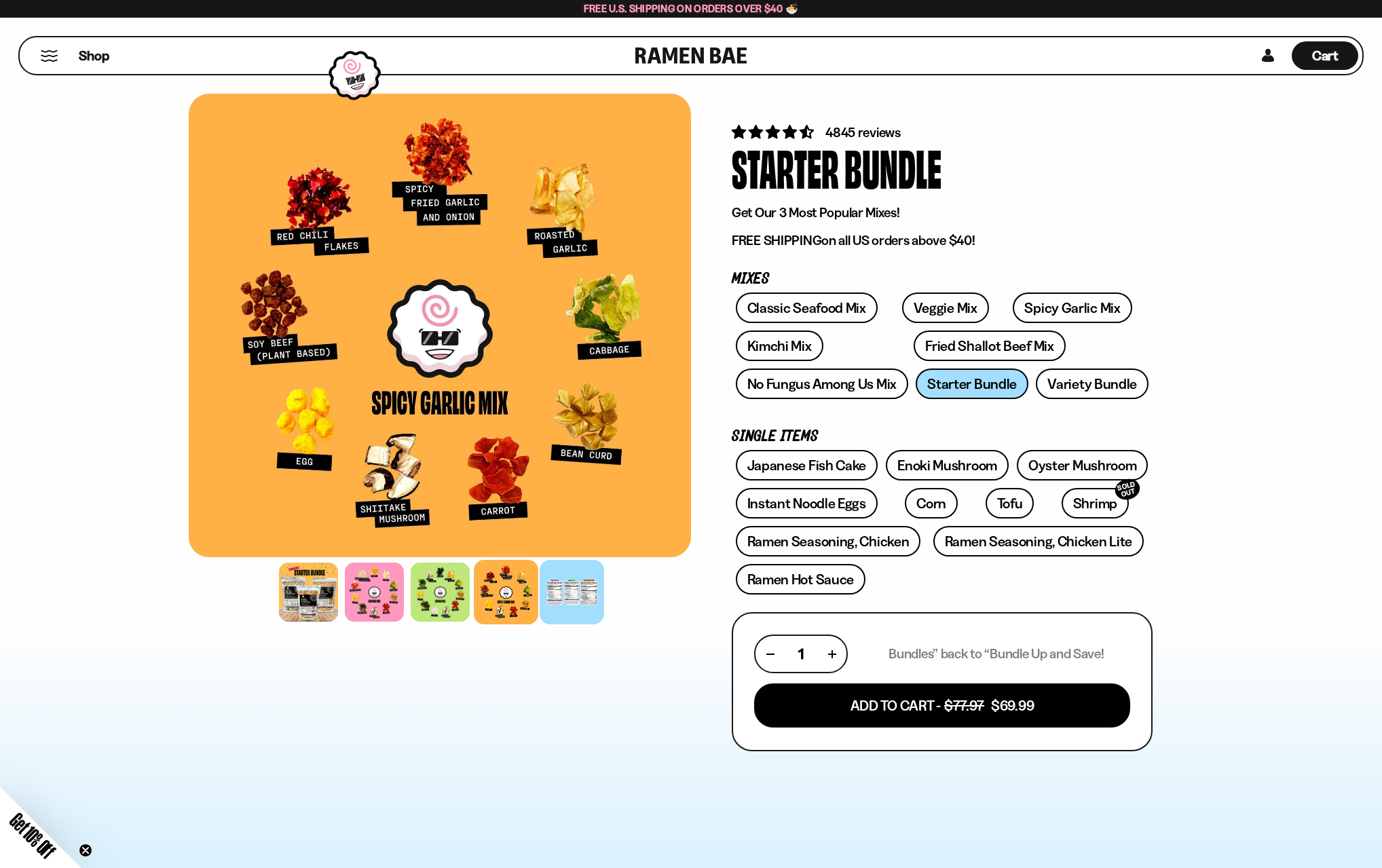
click at [584, 610] on div at bounding box center [572, 592] width 65 height 65
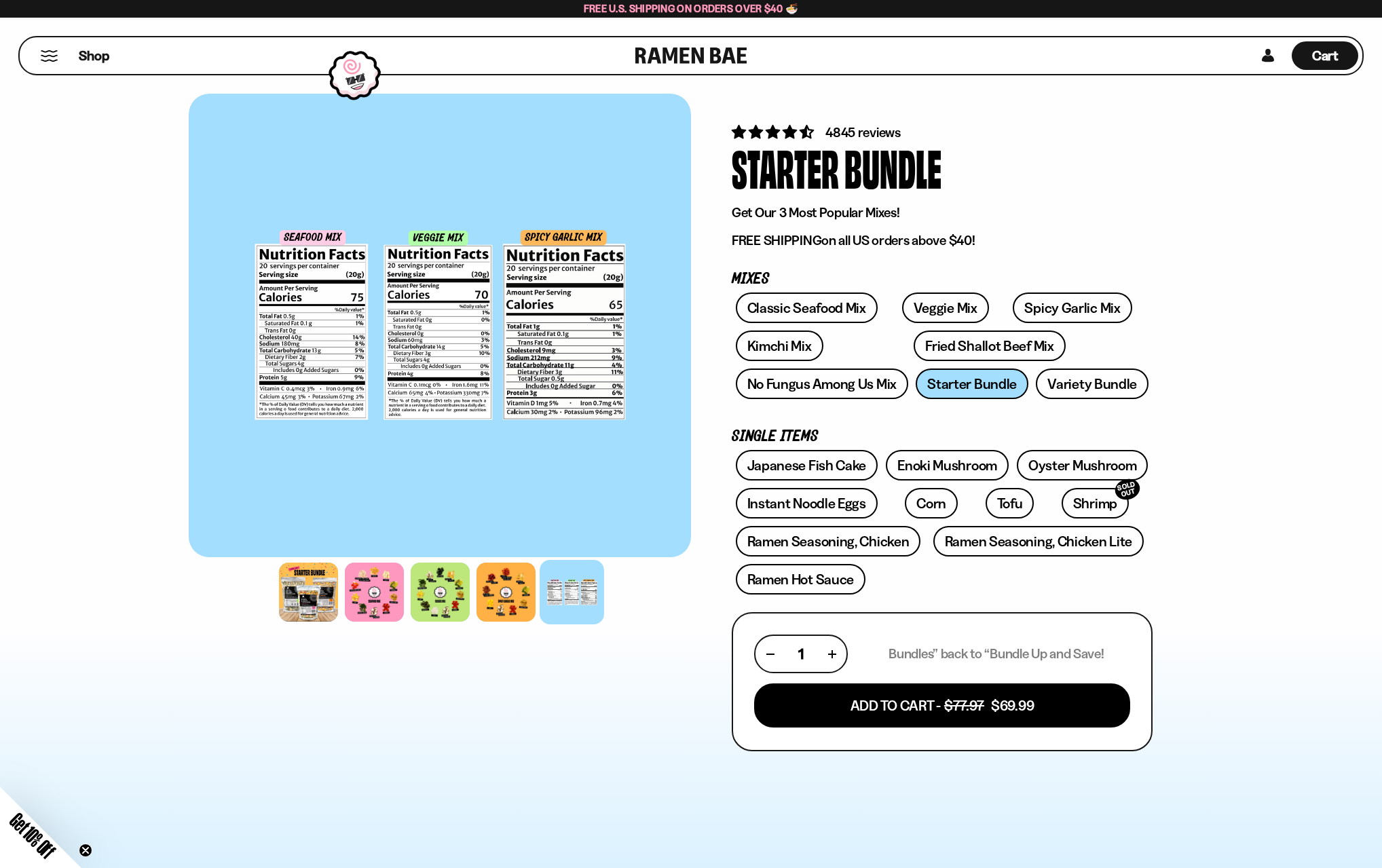
click at [644, 620] on div at bounding box center [440, 592] width 503 height 66
click at [95, 56] on span "Shop" at bounding box center [94, 55] width 33 height 20
